Goal: Information Seeking & Learning: Learn about a topic

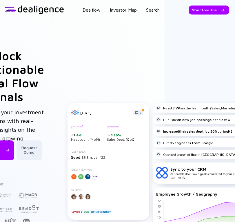
click at [184, 51] on div "Unlock Actionable Deal Flow Signals Power your investment decisions with real-t…" at bounding box center [118, 174] width 270 height 250
click at [189, 48] on div "Unlock Actionable Deal Flow Signals Power your investment decisions with real-t…" at bounding box center [117, 174] width 235 height 308
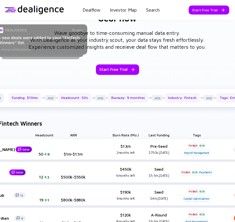
scroll to position [561, 0]
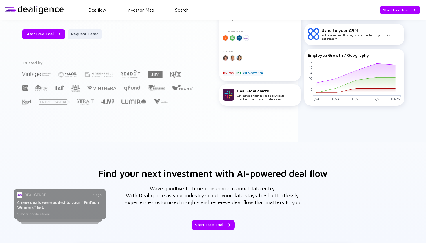
scroll to position [100, 0]
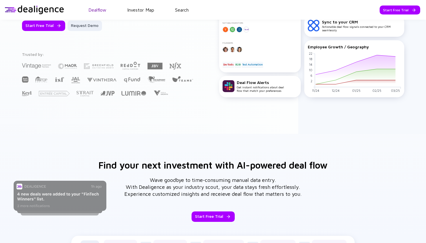
click at [94, 10] on link "Dealflow" at bounding box center [97, 9] width 18 height 5
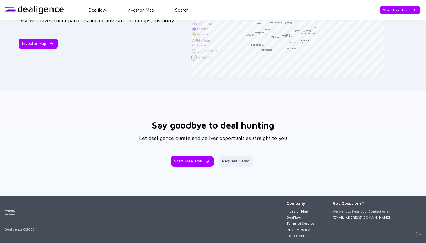
scroll to position [905, 0]
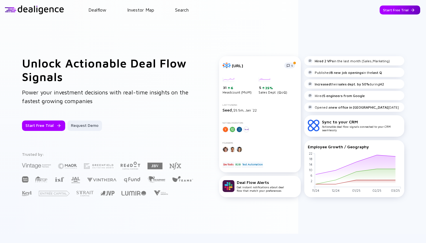
click at [235, 7] on div "Start Free Trial" at bounding box center [399, 10] width 41 height 9
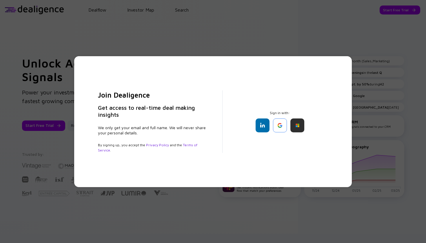
click at [146, 109] on h3 "Get access to real-time deal making insights" at bounding box center [153, 111] width 110 height 14
click at [122, 24] on div "Join Dealigence Get access to real-time deal making insights We only get your e…" at bounding box center [213, 121] width 426 height 243
click at [235, 52] on div "Join Dealigence Get access to real-time deal making insights We only get your e…" at bounding box center [213, 121] width 426 height 243
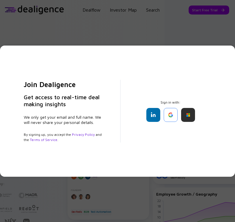
click at [63, 26] on div "Join Dealigence Get access to real-time deal making insights We only get your e…" at bounding box center [117, 111] width 235 height 222
click at [115, 33] on div "Join Dealigence Get access to real-time deal making insights We only get your e…" at bounding box center [117, 111] width 235 height 222
click at [169, 112] on div at bounding box center [171, 115] width 14 height 14
click at [188, 114] on div at bounding box center [188, 115] width 14 height 14
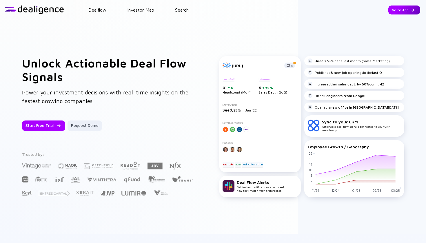
click at [235, 11] on div "Go to App" at bounding box center [404, 10] width 32 height 9
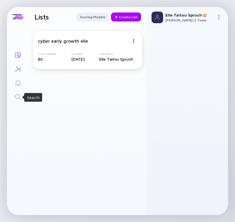
click at [17, 96] on icon "Search" at bounding box center [17, 96] width 7 height 7
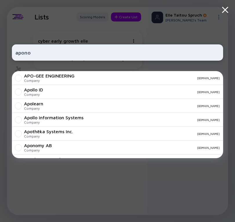
type input "apono"
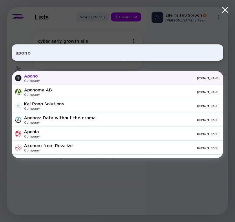
click at [61, 77] on div "apono.io" at bounding box center [132, 77] width 176 height 3
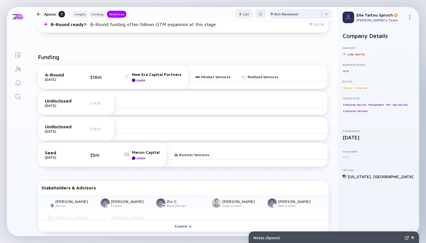
scroll to position [15, 0]
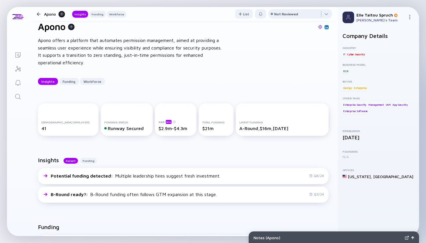
click at [41, 15] on div at bounding box center [38, 14] width 8 height 4
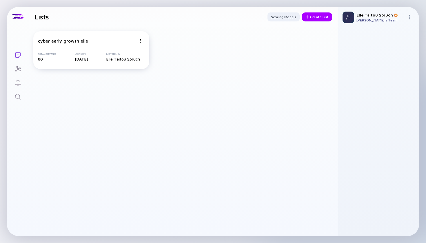
click at [17, 96] on icon "Search" at bounding box center [17, 96] width 7 height 7
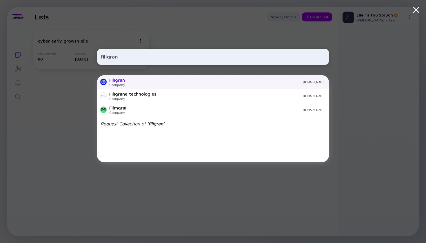
type input "filigran"
click at [136, 81] on div "filigran.io" at bounding box center [227, 81] width 196 height 3
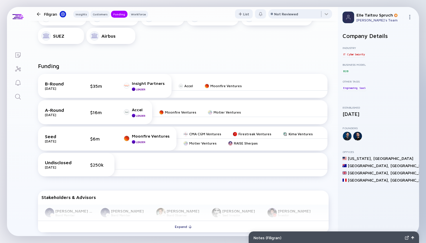
scroll to position [301, 0]
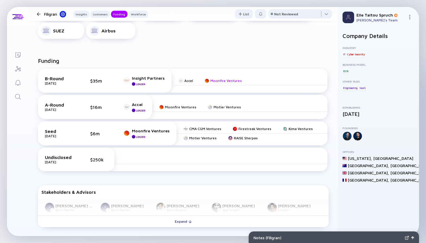
click at [205, 79] on div at bounding box center [207, 81] width 5 height 5
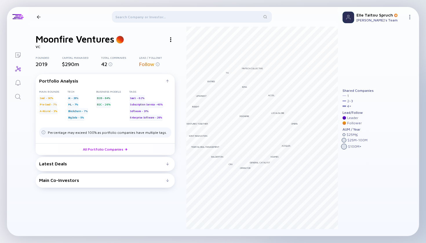
click at [79, 162] on div "Latest Deals" at bounding box center [102, 163] width 127 height 5
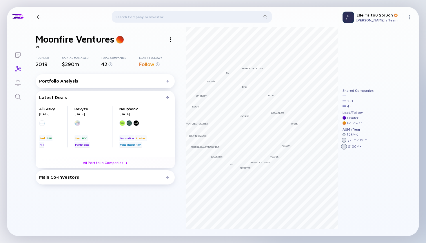
click at [101, 173] on div "Main Co-Investors # investors investing before Moonfire Ventures : Moonfire Ven…" at bounding box center [105, 177] width 139 height 14
click at [103, 177] on div "Main Co-Investors" at bounding box center [102, 176] width 127 height 5
